Goal: Task Accomplishment & Management: Complete application form

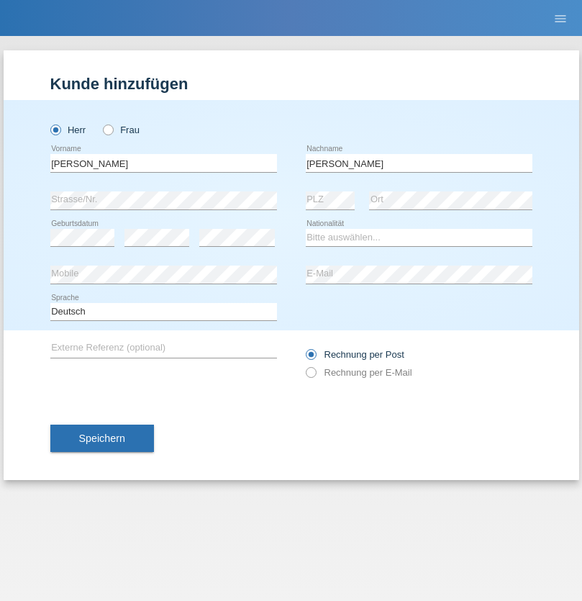
type input "Roth"
select select "CH"
select select "en"
radio input "true"
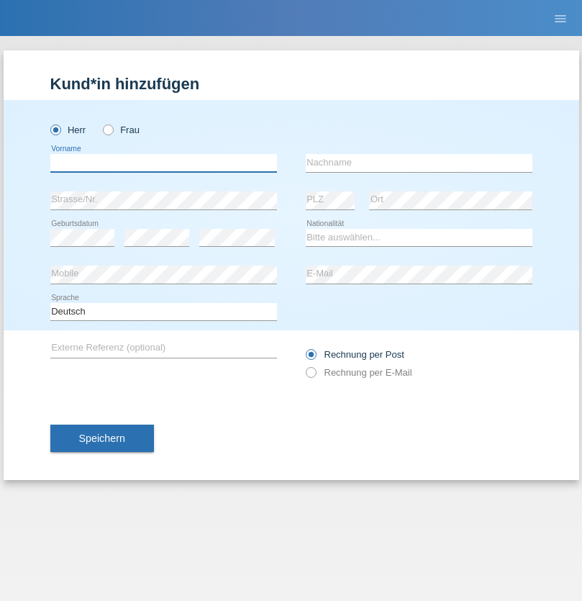
click at [163, 163] on input "text" at bounding box center [163, 163] width 227 height 18
type input "Jörg"
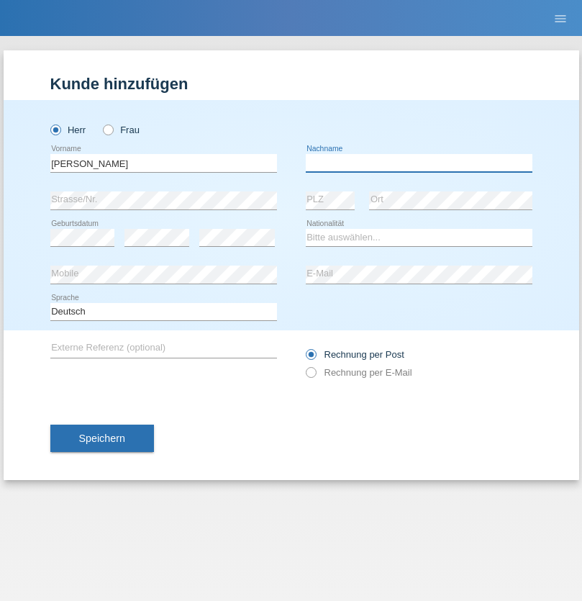
click at [419, 163] on input "text" at bounding box center [419, 163] width 227 height 18
type input "Traksel"
select select "DE"
select select "C"
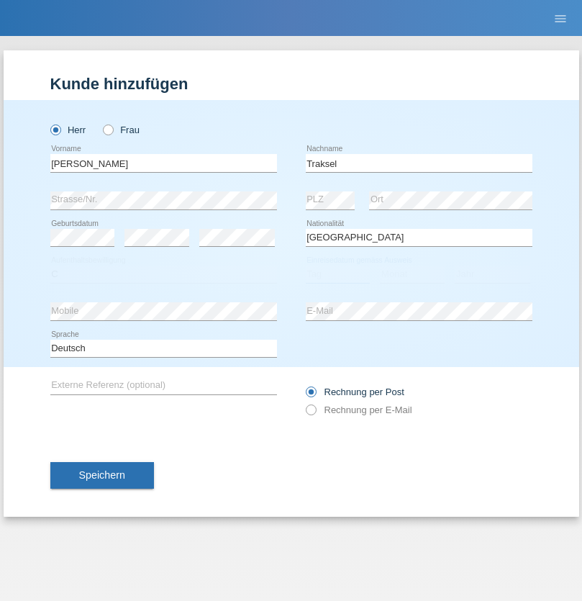
select select "01"
select select "07"
select select "2008"
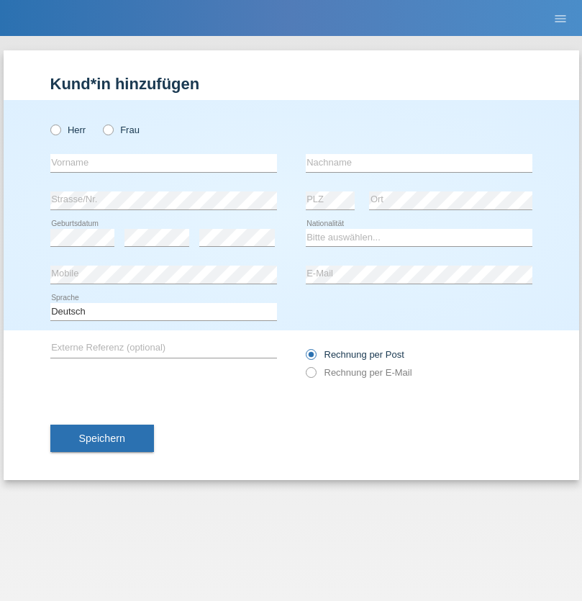
radio input "true"
click at [163, 163] on input "text" at bounding box center [163, 163] width 227 height 18
type input "Tharshanan"
click at [419, 163] on input "text" at bounding box center [419, 163] width 227 height 18
type input "Suresh"
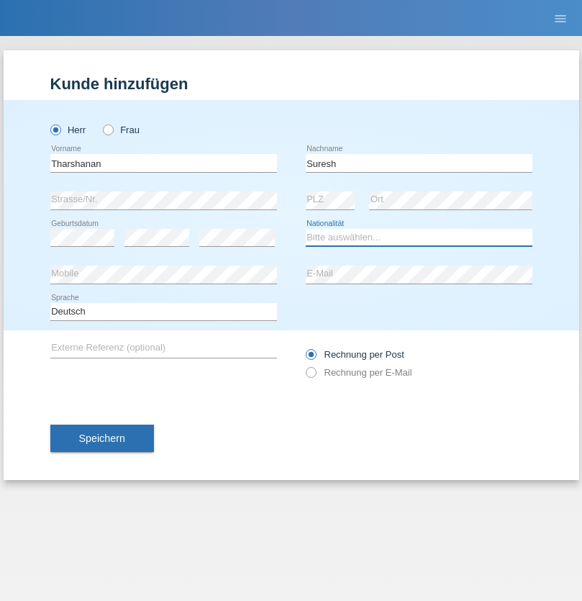
select select "CH"
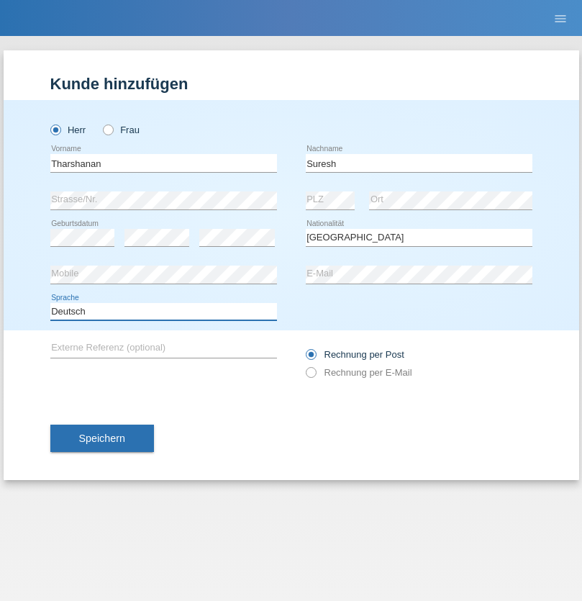
select select "en"
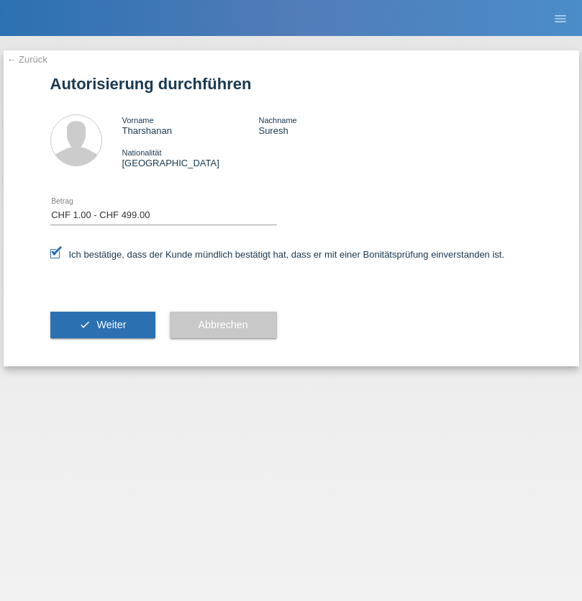
select select "1"
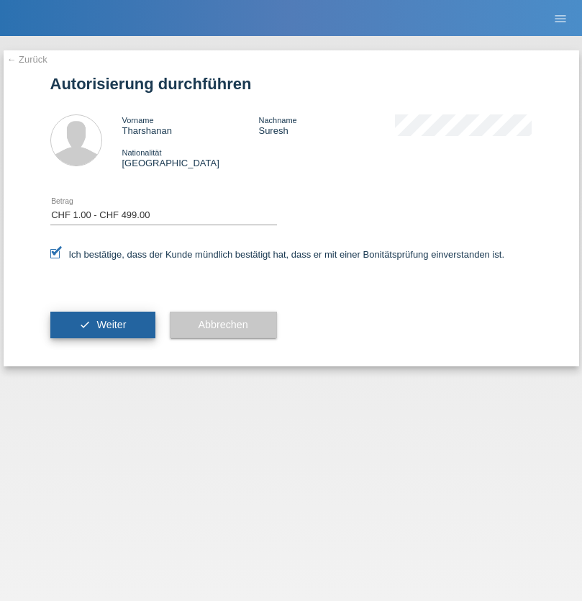
click at [102, 324] on span "Weiter" at bounding box center [110, 325] width 29 height 12
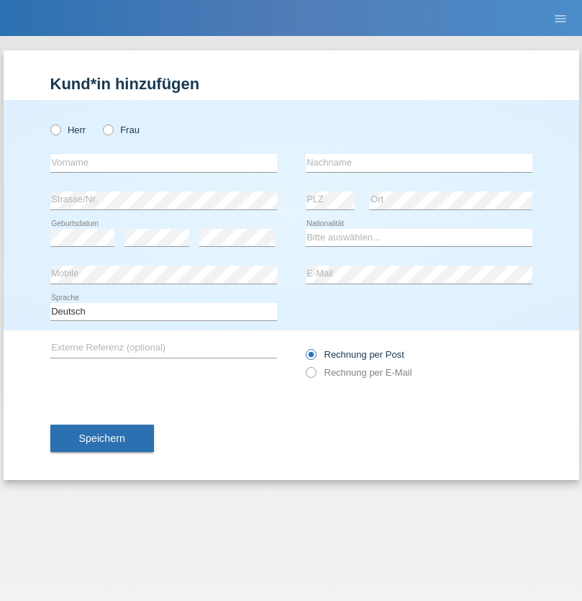
radio input "true"
click at [163, 163] on input "text" at bounding box center [163, 163] width 227 height 18
type input "Vedrana"
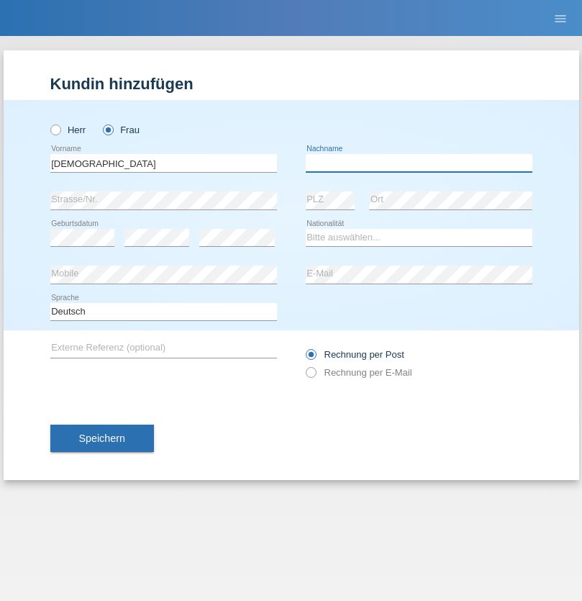
click at [419, 163] on input "text" at bounding box center [419, 163] width 227 height 18
type input "Cimbaljević"
select select "HR"
select select "C"
select select "12"
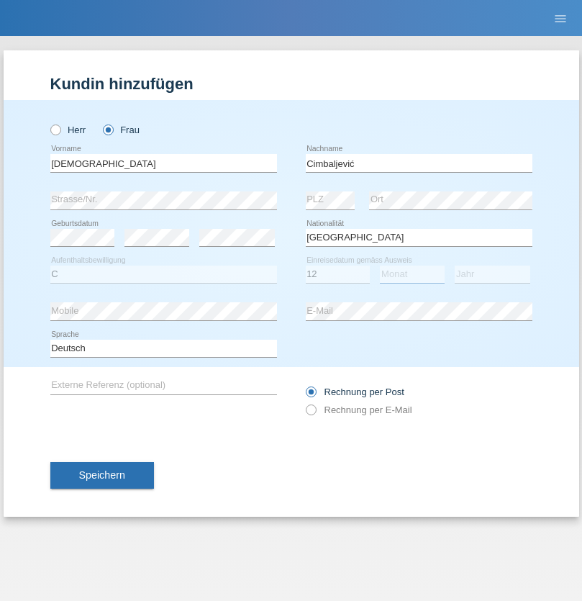
select select "08"
select select "2021"
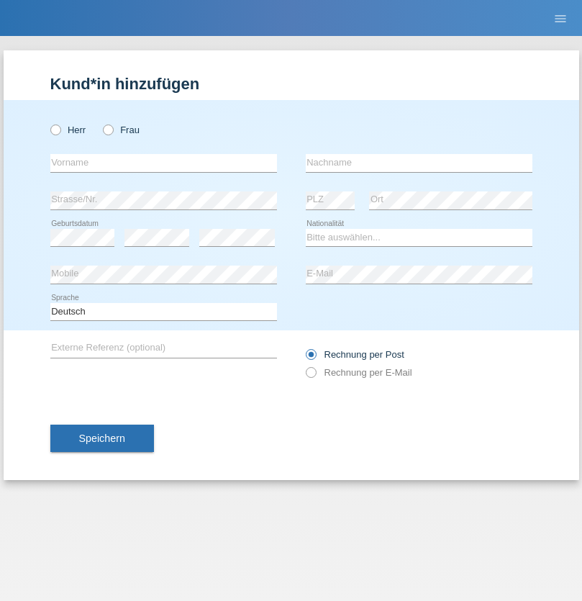
radio input "true"
click at [163, 163] on input "text" at bounding box center [163, 163] width 227 height 18
type input "Batsche"
click at [419, 163] on input "text" at bounding box center [419, 163] width 227 height 18
type input "Arifoska"
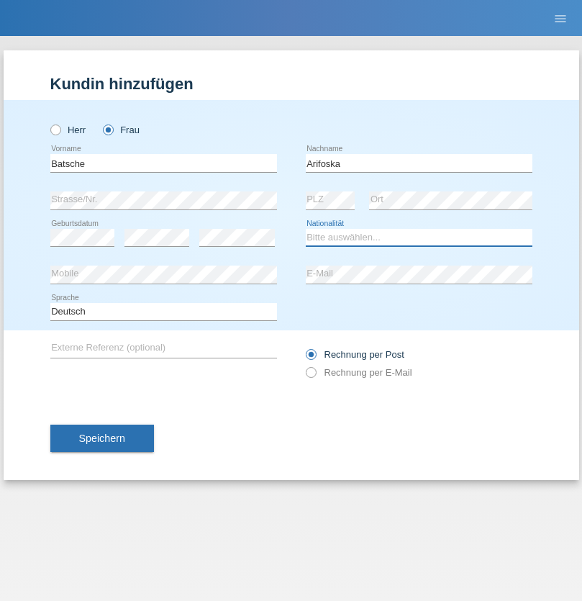
select select "CH"
radio input "true"
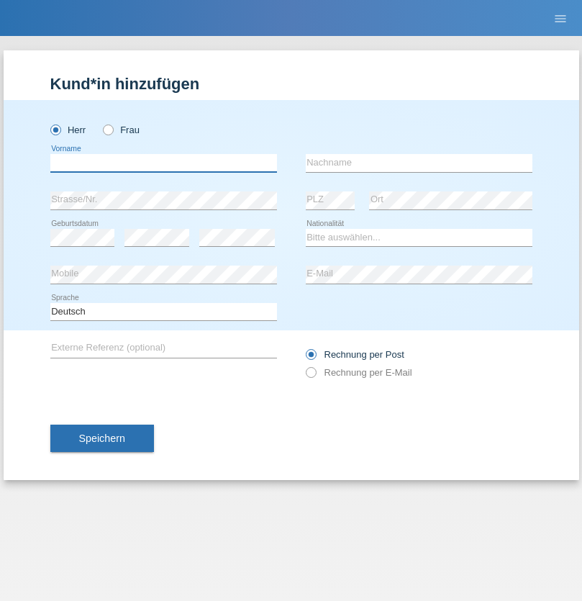
click at [163, 163] on input "text" at bounding box center [163, 163] width 227 height 18
type input "Emre"
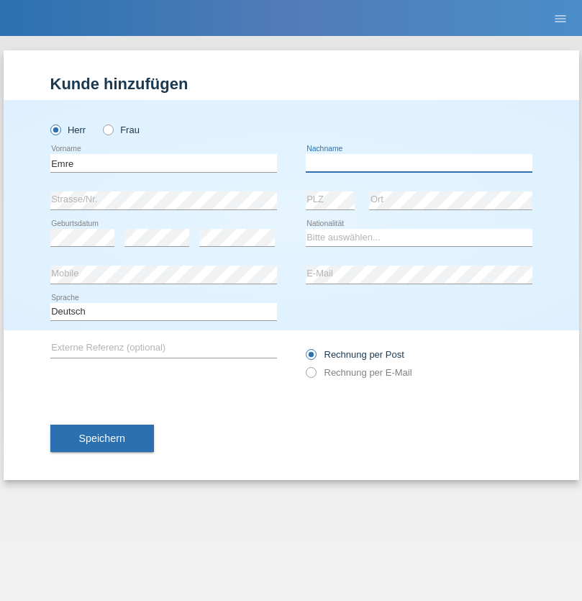
click at [419, 163] on input "text" at bounding box center [419, 163] width 227 height 18
type input "Uzun"
select select "CH"
